Goal: Information Seeking & Learning: Learn about a topic

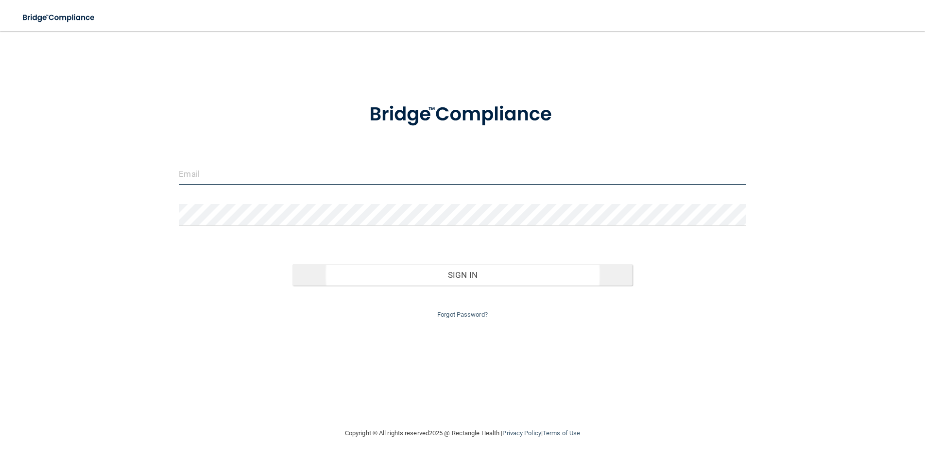
type input "[EMAIL_ADDRESS][DOMAIN_NAME]"
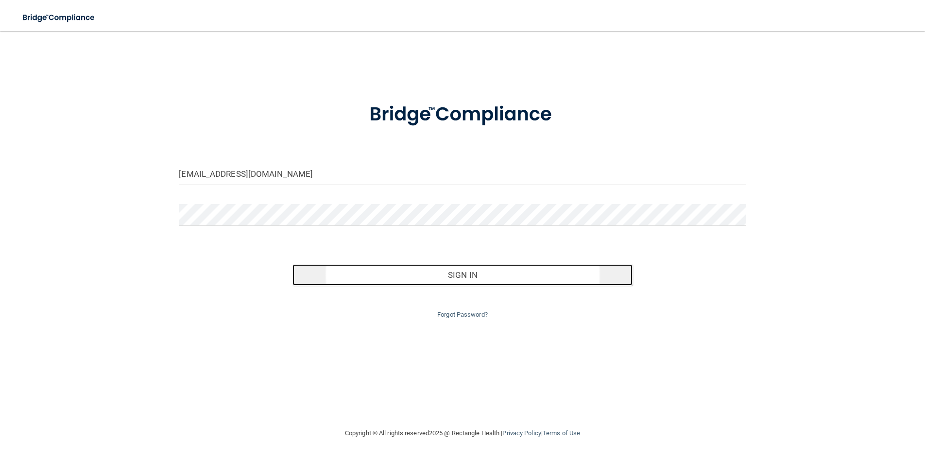
click at [469, 274] on button "Sign In" at bounding box center [463, 274] width 340 height 21
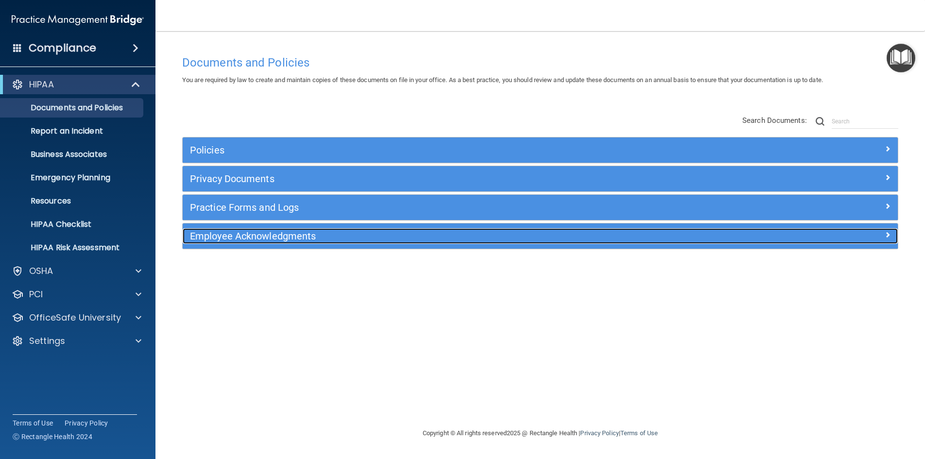
click at [265, 235] on h5 "Employee Acknowledgments" at bounding box center [451, 236] width 522 height 11
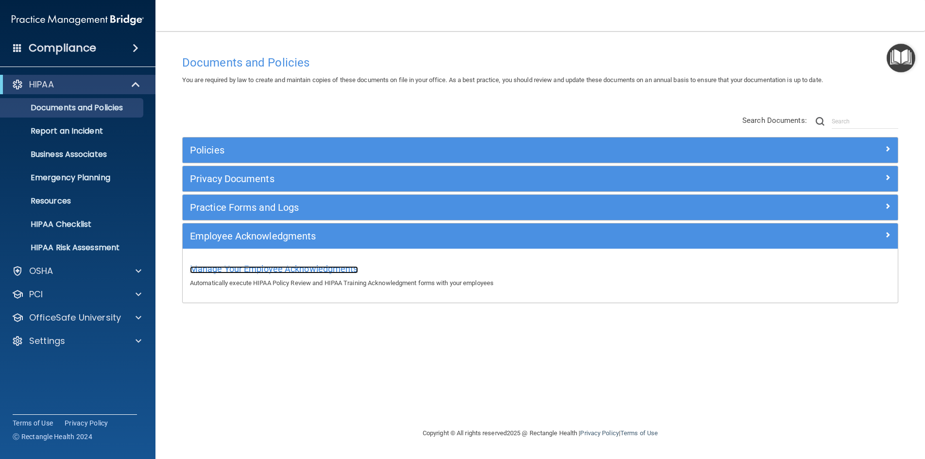
click at [268, 267] on span "Manage Your Employee Acknowledgments" at bounding box center [274, 269] width 168 height 10
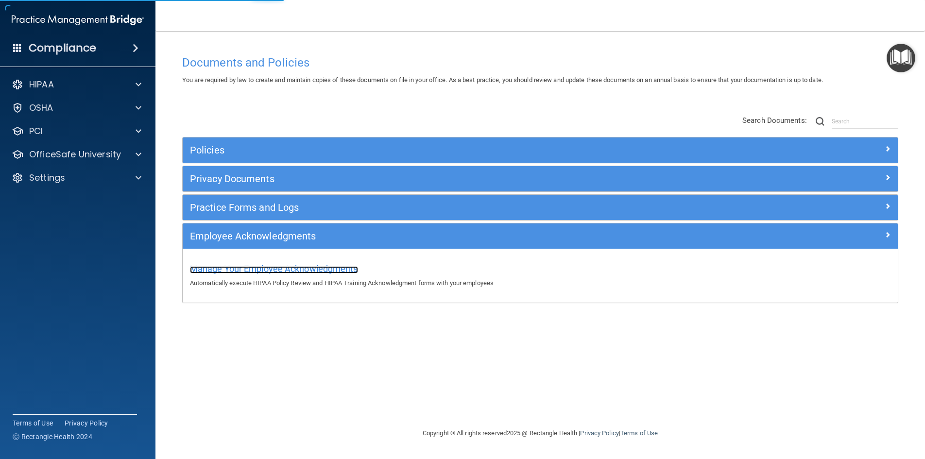
click at [318, 271] on span "Manage Your Employee Acknowledgments" at bounding box center [274, 269] width 168 height 10
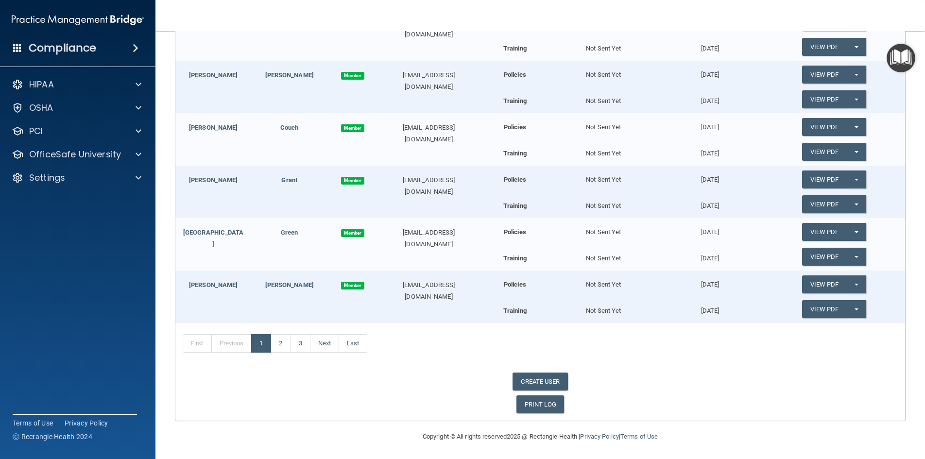
scroll to position [293, 0]
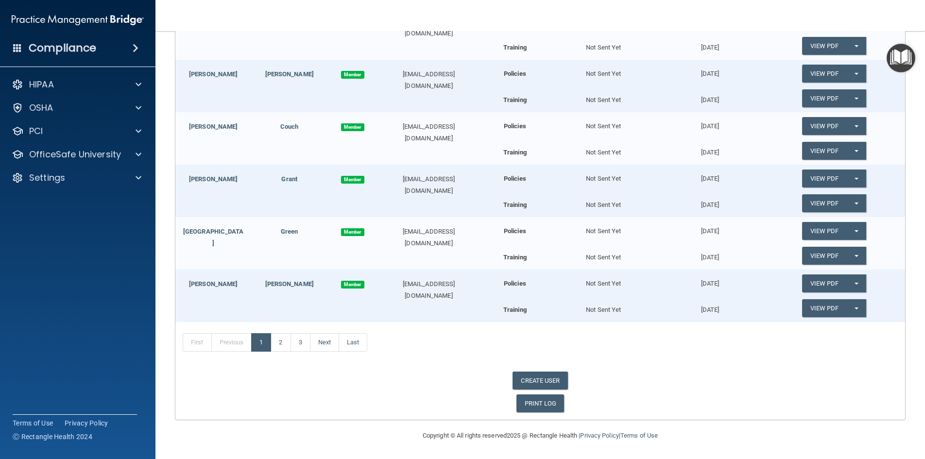
click at [133, 44] on span at bounding box center [136, 48] width 6 height 12
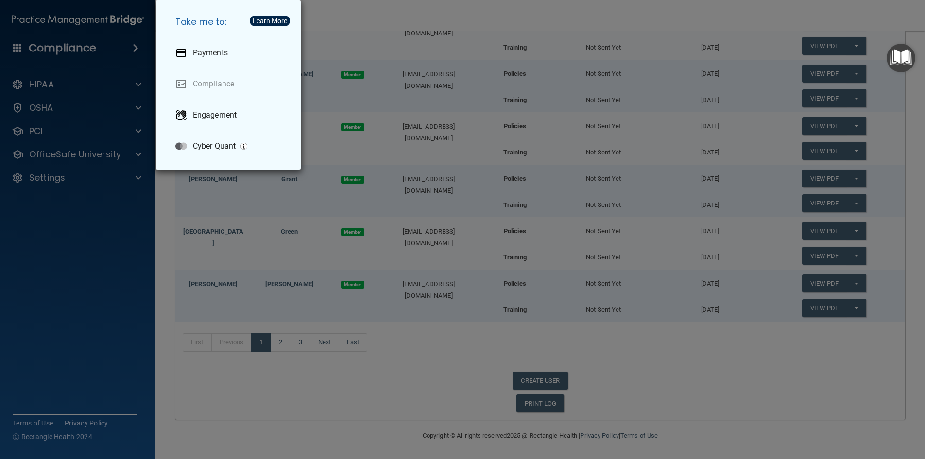
click at [35, 86] on div "Take me to: Payments Compliance Engagement Cyber Quant" at bounding box center [462, 229] width 925 height 459
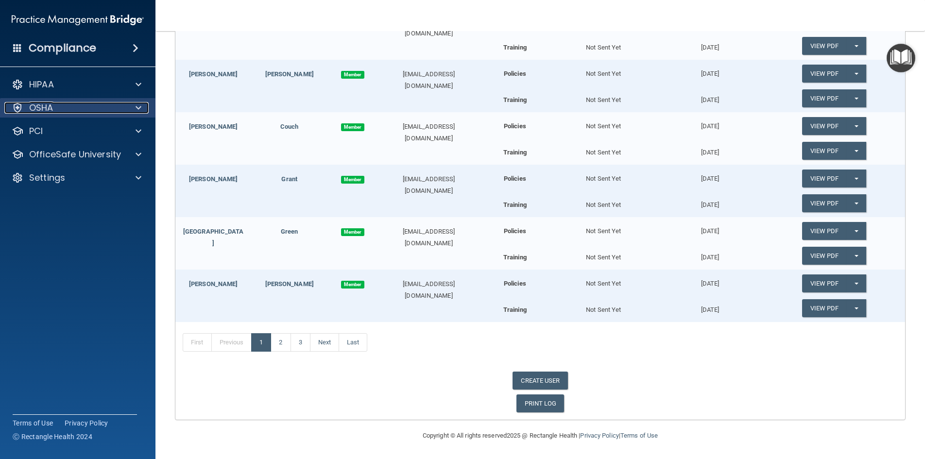
click at [139, 107] on span at bounding box center [139, 108] width 6 height 12
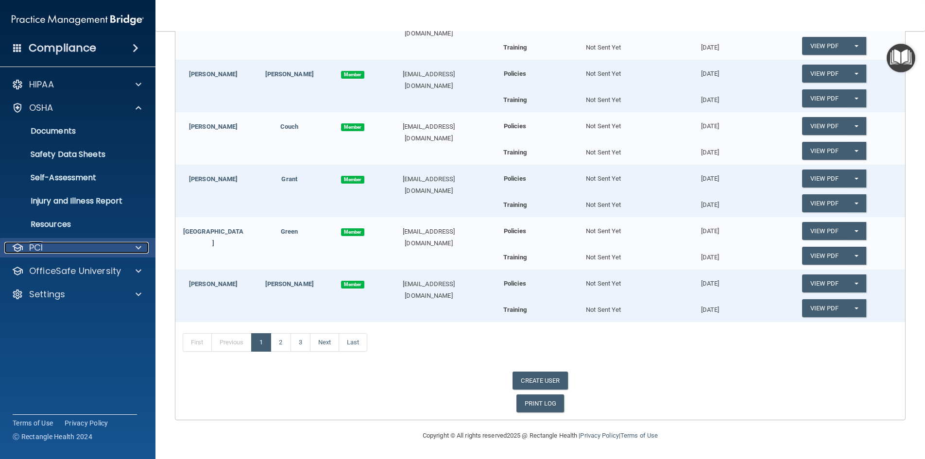
click at [137, 247] on span at bounding box center [139, 248] width 6 height 12
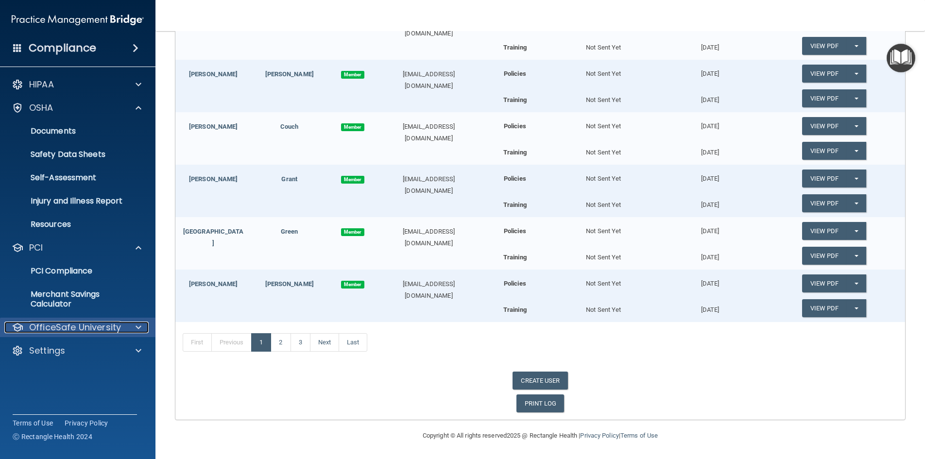
click at [139, 328] on span at bounding box center [139, 328] width 6 height 12
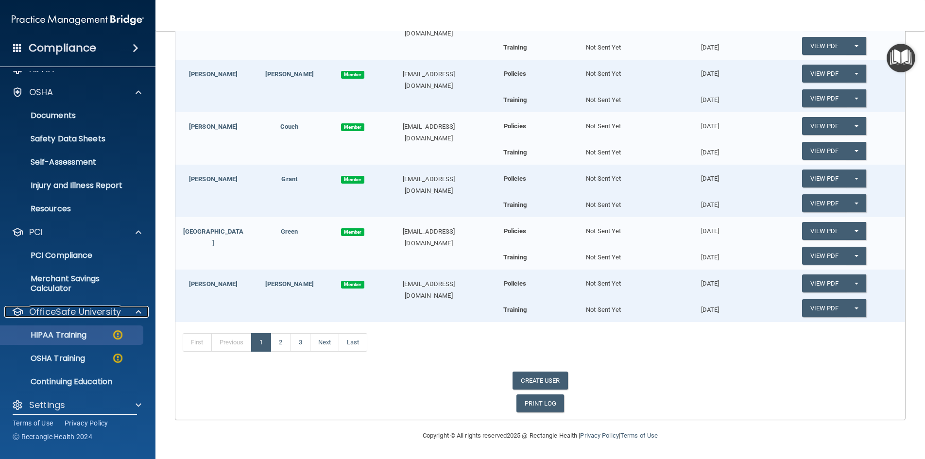
scroll to position [24, 0]
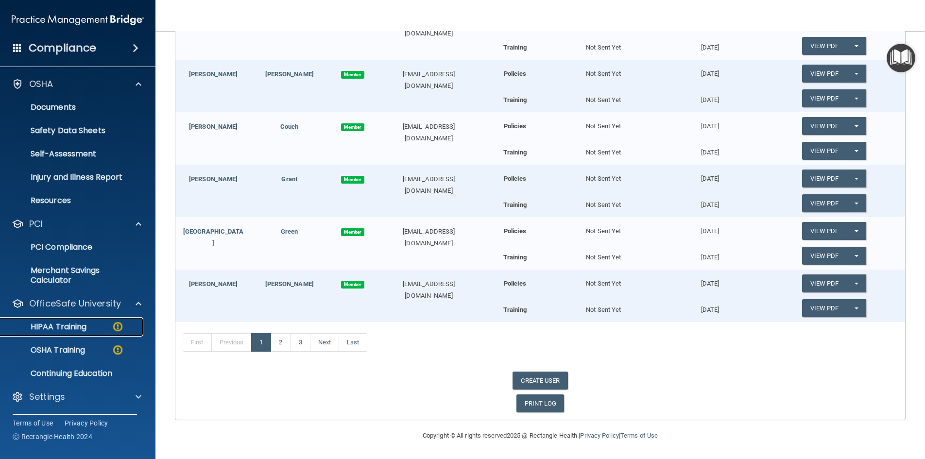
click at [54, 325] on p "HIPAA Training" at bounding box center [46, 327] width 80 height 10
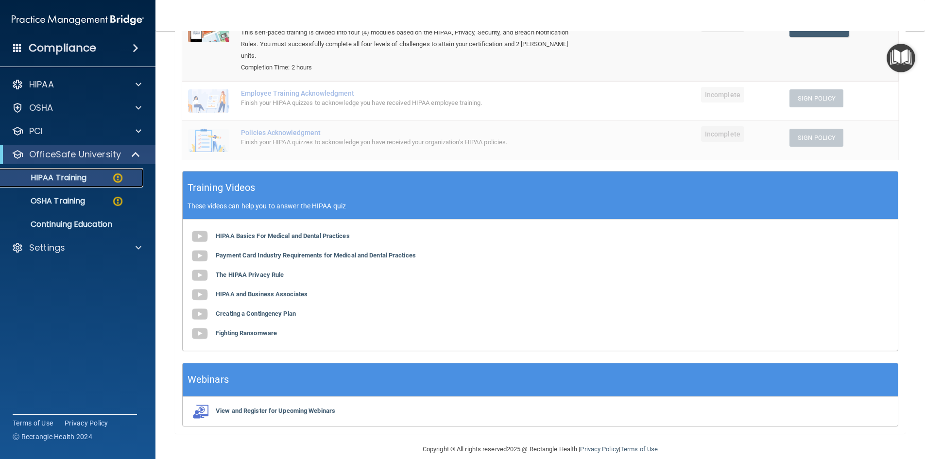
scroll to position [174, 0]
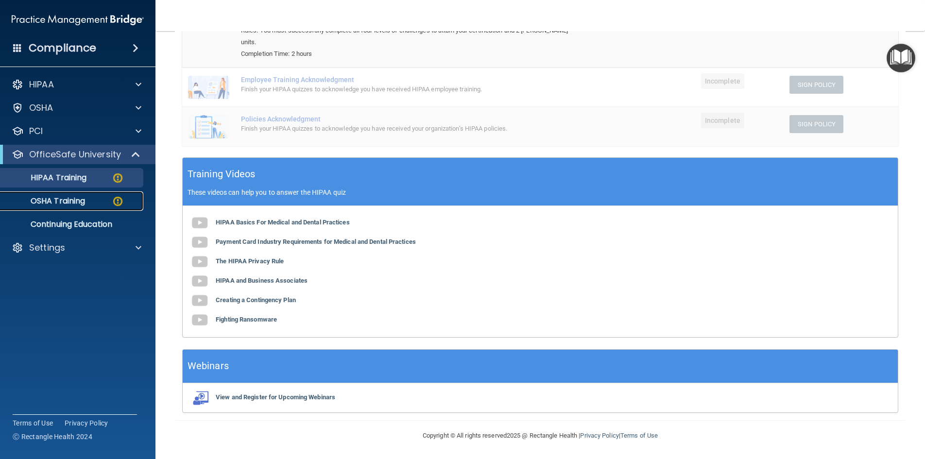
click at [63, 201] on p "OSHA Training" at bounding box center [45, 201] width 79 height 10
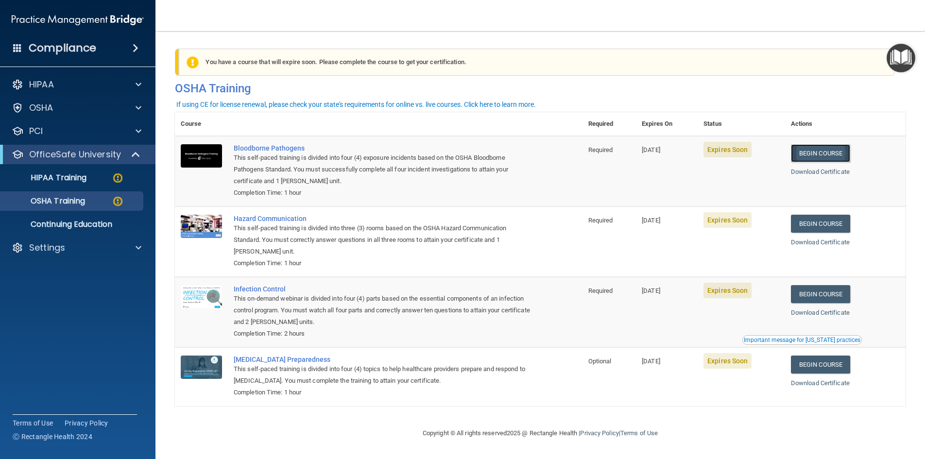
click at [836, 156] on link "Begin Course" at bounding box center [820, 153] width 59 height 18
click at [250, 149] on div "Bloodborne Pathogens" at bounding box center [384, 148] width 300 height 8
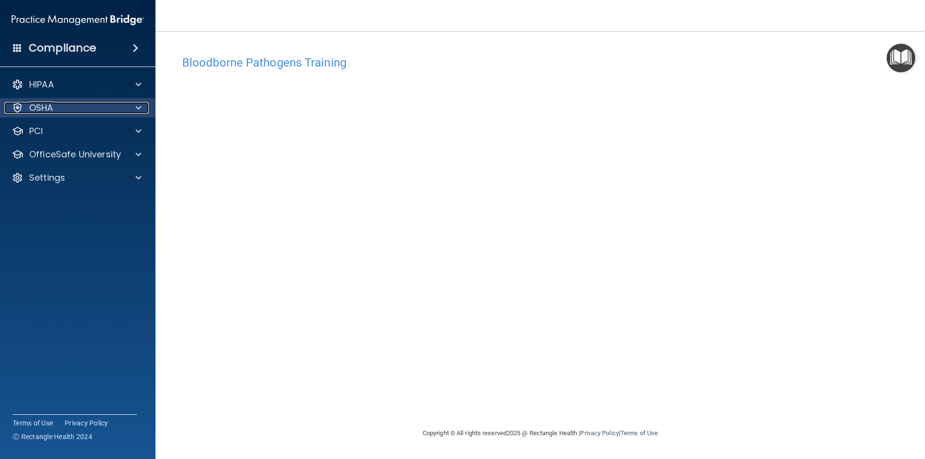
click at [37, 107] on p "OSHA" at bounding box center [41, 108] width 24 height 12
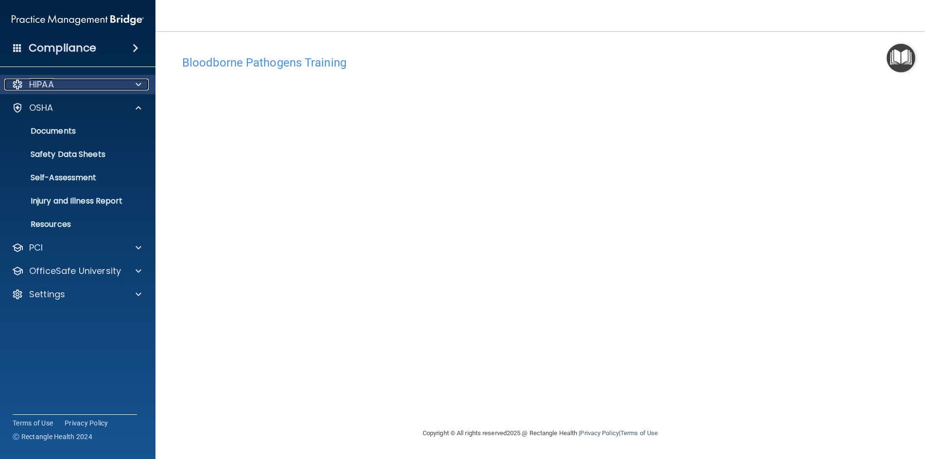
click at [39, 83] on p "HIPAA" at bounding box center [41, 85] width 25 height 12
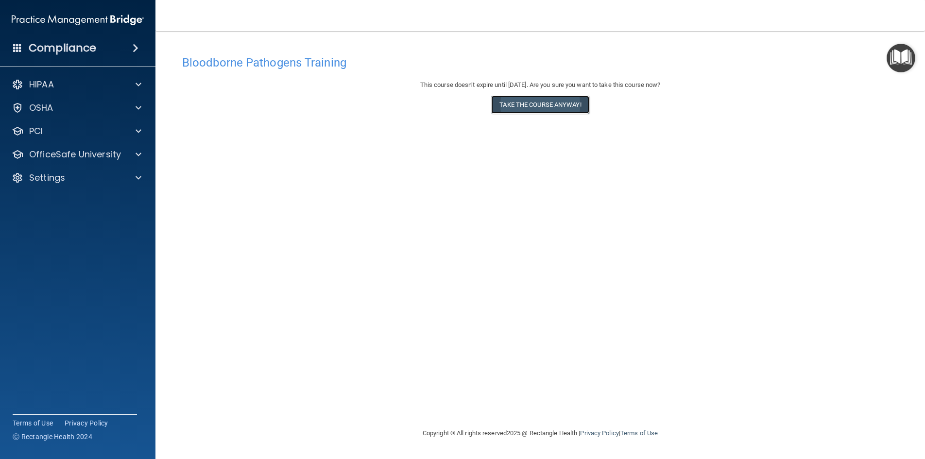
click at [538, 104] on button "Take the course anyway!" at bounding box center [540, 105] width 98 height 18
